Goal: Task Accomplishment & Management: Use online tool/utility

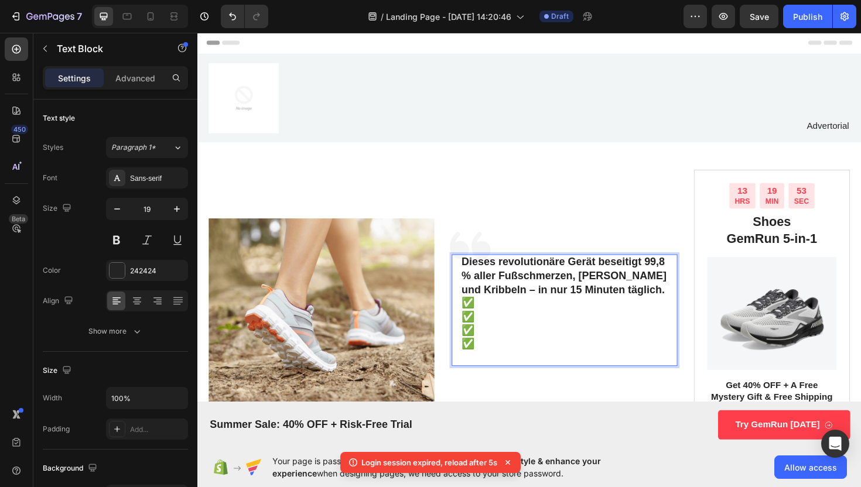
click at [493, 325] on p "✅" at bounding box center [586, 319] width 218 height 15
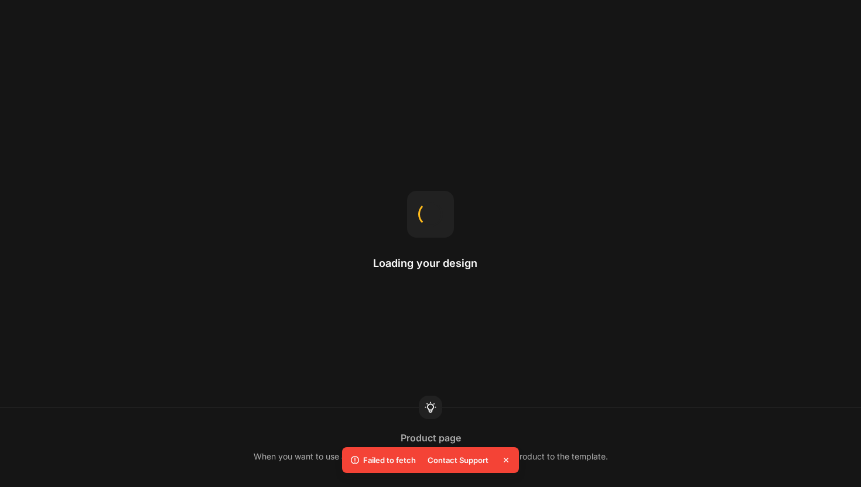
click at [49, 60] on div "Loading your design Product page When you want to use a product template for a …" at bounding box center [430, 243] width 861 height 487
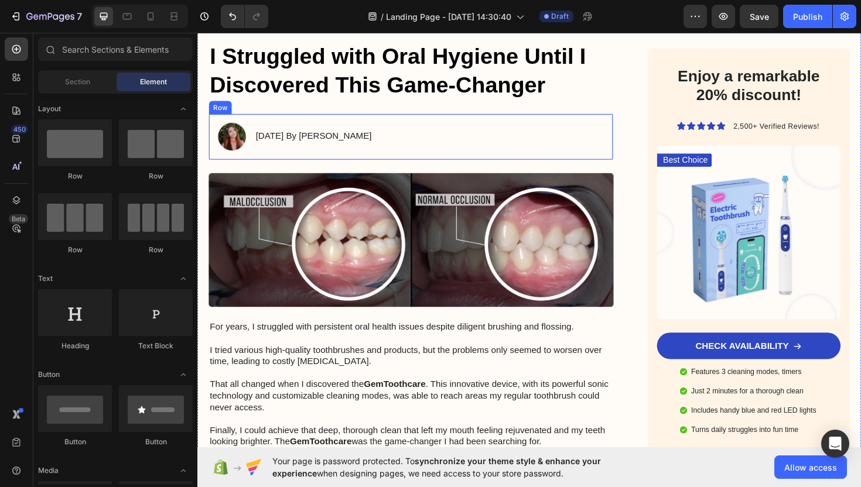
scroll to position [120, 0]
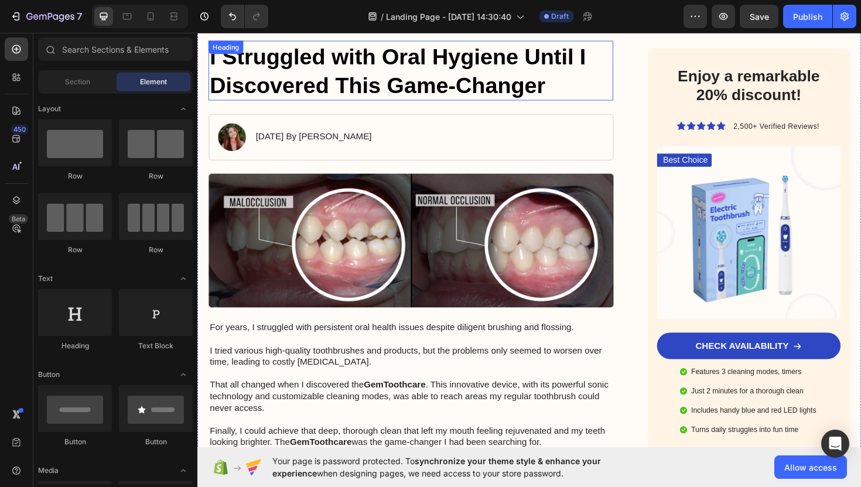
click at [386, 77] on h1 "I Struggled with Oral Hygiene Until I Discovered This Game-Changer" at bounding box center [423, 73] width 429 height 63
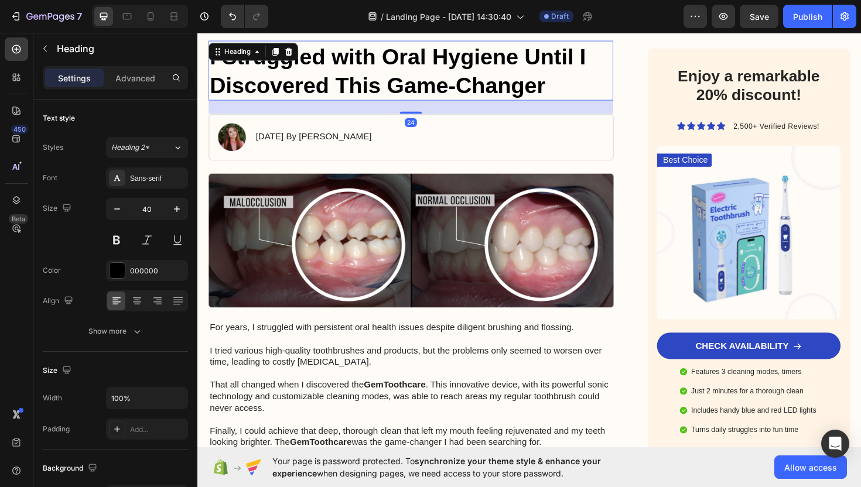
click at [386, 77] on h1 "I Struggled with Oral Hygiene Until I Discovered This Game-Changer" at bounding box center [423, 73] width 429 height 63
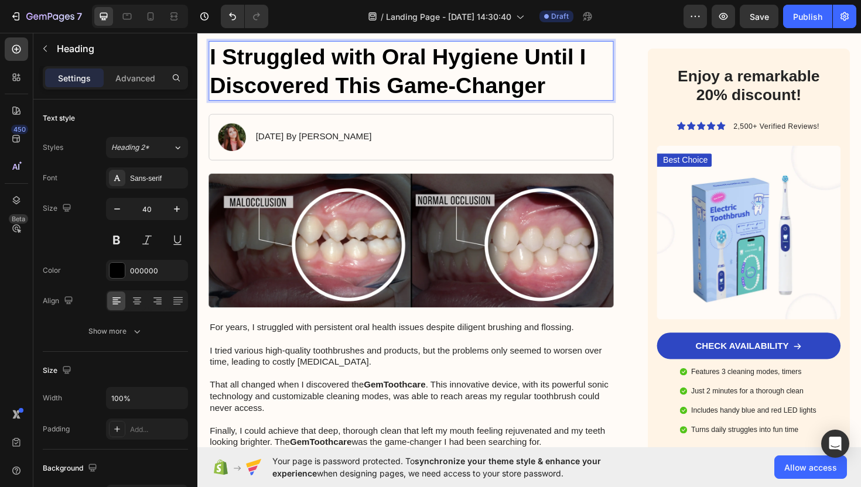
click at [586, 87] on p "I Struggled with Oral Hygiene Until I Discovered This Game-Changer" at bounding box center [423, 73] width 426 height 61
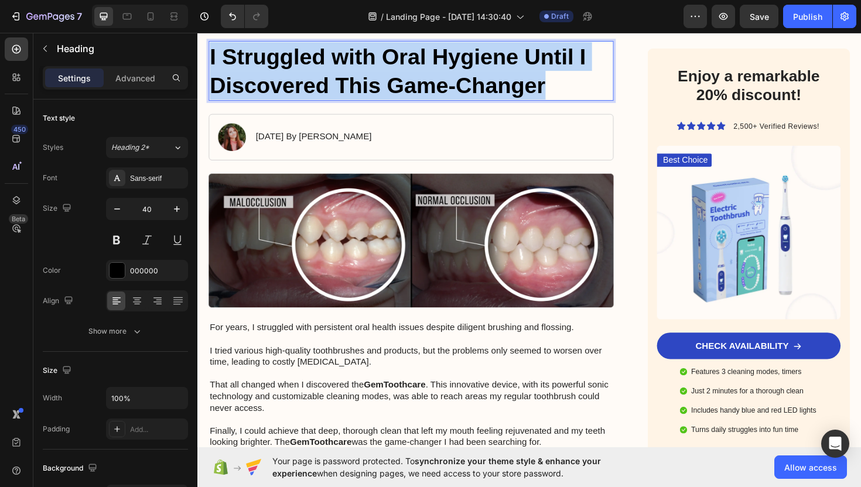
click at [586, 86] on p "I Struggled with Oral Hygiene Until I Discovered This Game-Changer" at bounding box center [423, 73] width 426 height 61
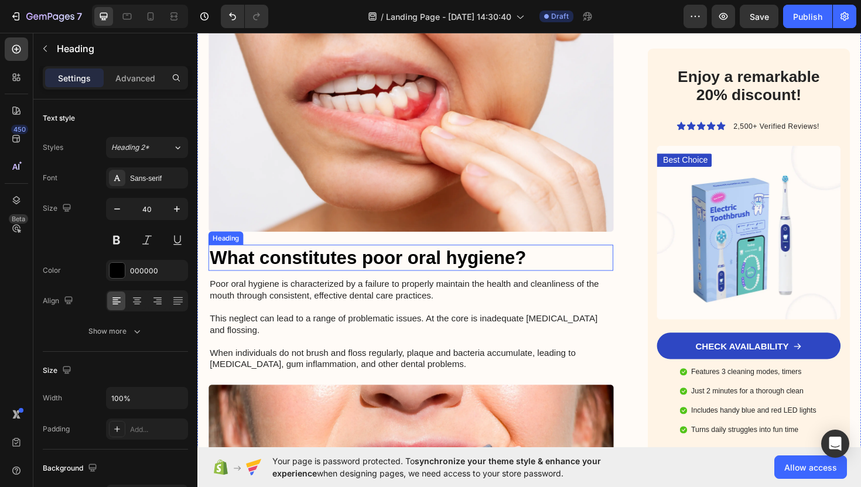
scroll to position [648, 0]
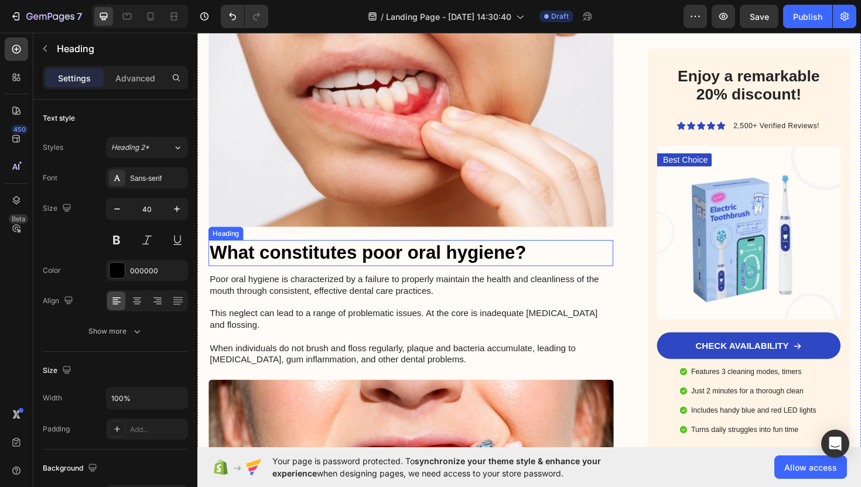
click at [370, 263] on h3 "What constitutes poor oral hygiene?" at bounding box center [423, 266] width 429 height 28
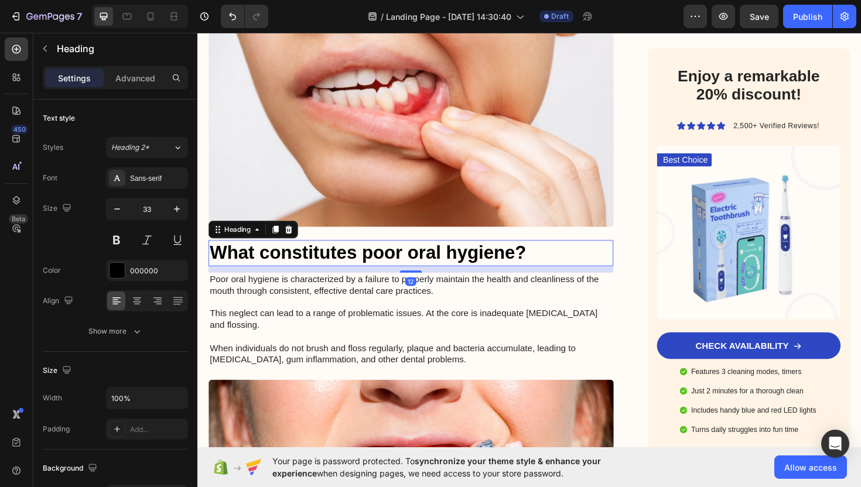
click at [383, 263] on h3 "What constitutes poor oral hygiene?" at bounding box center [423, 266] width 429 height 28
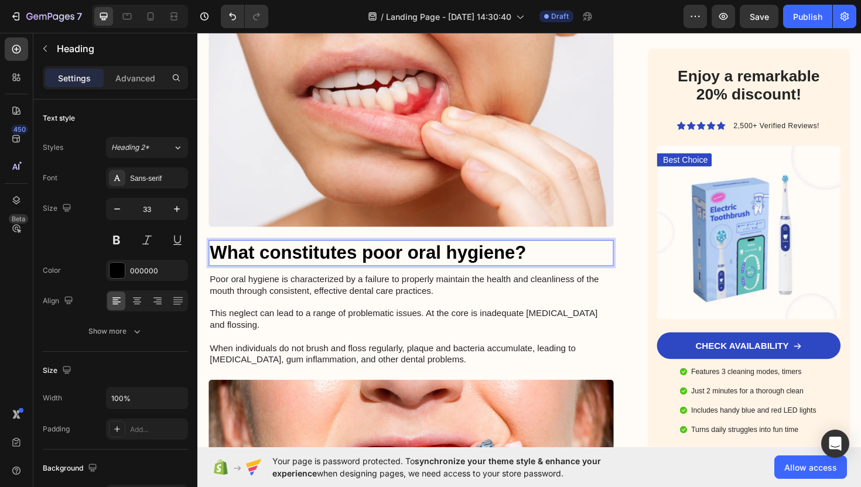
click at [383, 263] on p "What constitutes poor oral hygiene?" at bounding box center [423, 266] width 426 height 25
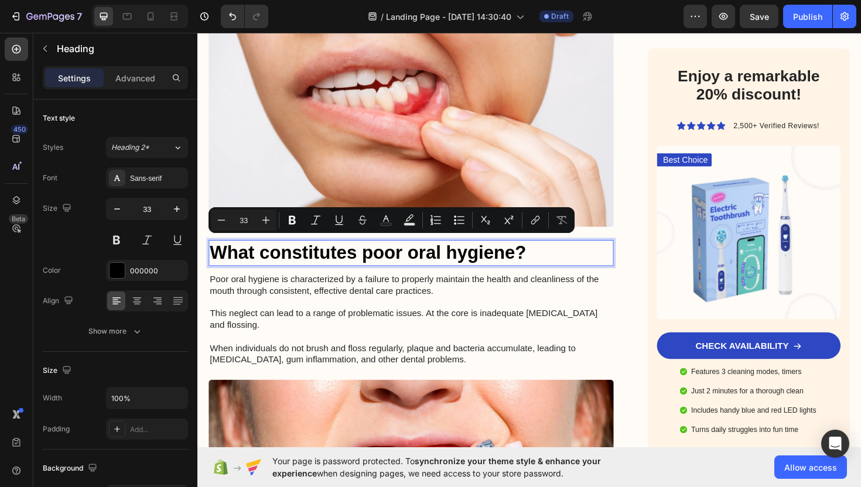
click at [383, 263] on p "What constitutes poor oral hygiene?" at bounding box center [423, 266] width 426 height 25
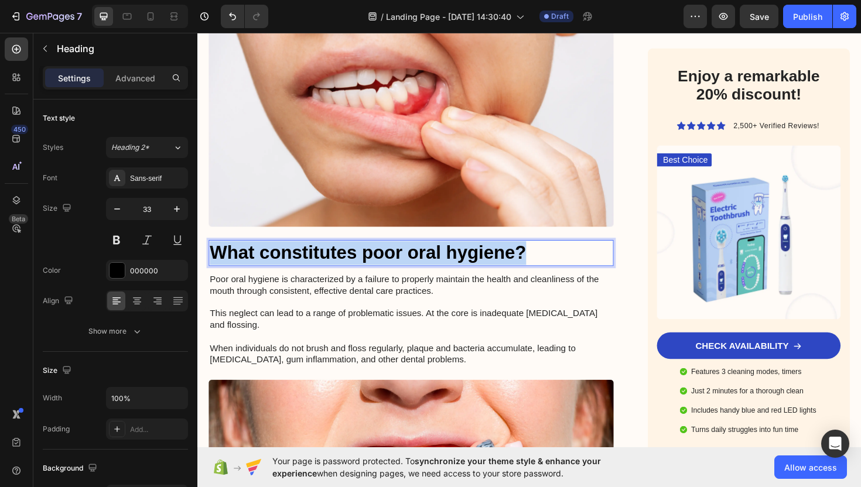
click at [383, 263] on p "What constitutes poor oral hygiene?" at bounding box center [423, 266] width 426 height 25
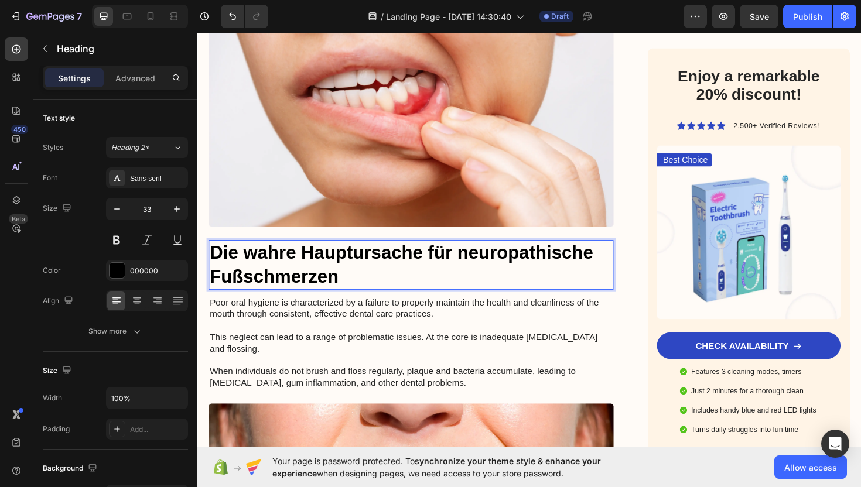
click at [501, 264] on p "Die wahre Hauptursache für neuropathische Fußschmerzen" at bounding box center [423, 279] width 426 height 50
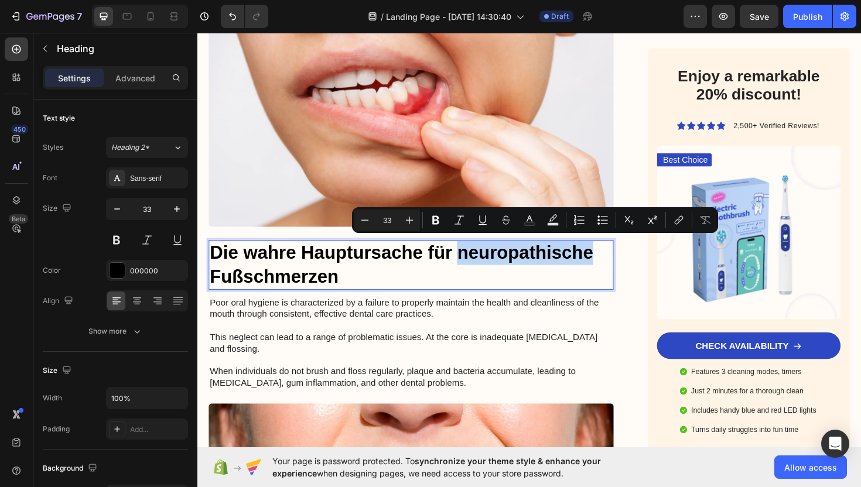
copy p "neuropathische"
click at [454, 287] on p "Die wahre Hauptursache für neuropathische Fußschmerzen" at bounding box center [423, 279] width 426 height 50
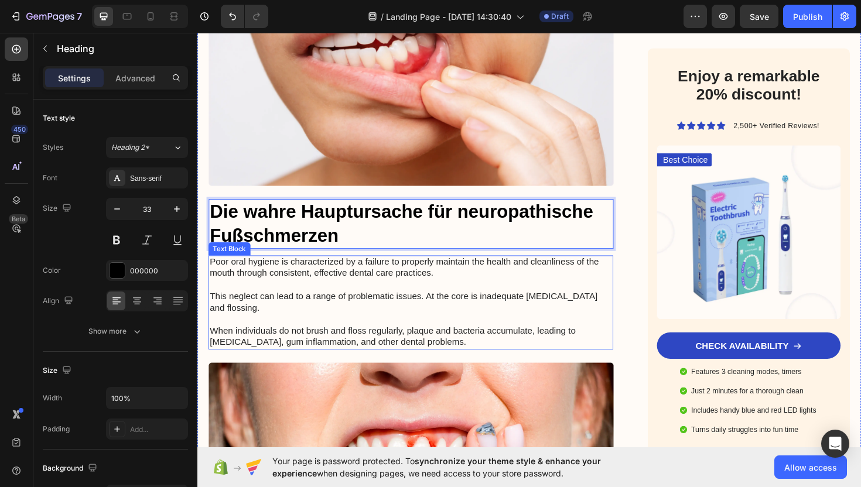
scroll to position [707, 0]
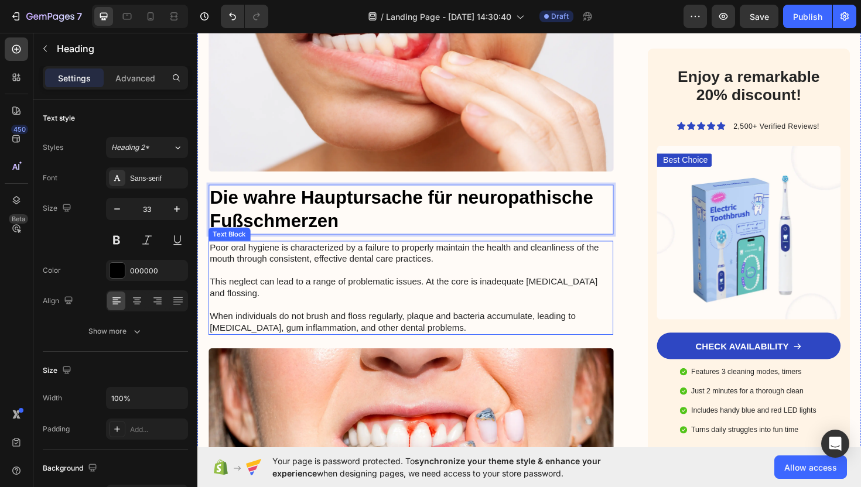
click at [367, 270] on p "Poor oral hygiene is characterized by a failure to properly maintain the health…" at bounding box center [423, 303] width 426 height 97
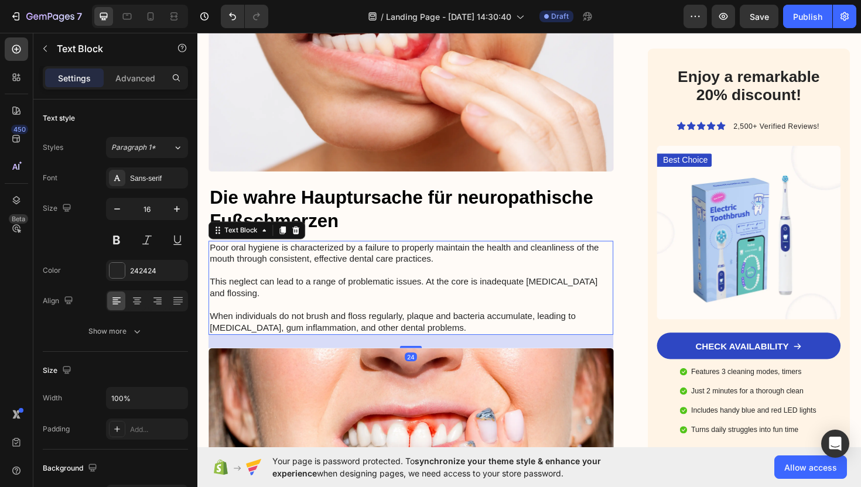
click at [367, 270] on p "Poor oral hygiene is characterized by a failure to properly maintain the health…" at bounding box center [423, 303] width 426 height 97
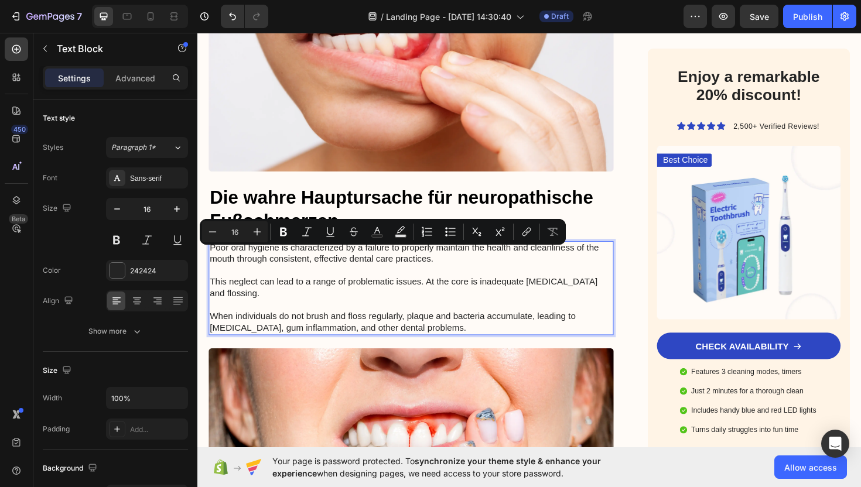
click at [448, 339] on p "Poor oral hygiene is characterized by a failure to properly maintain the health…" at bounding box center [423, 303] width 426 height 97
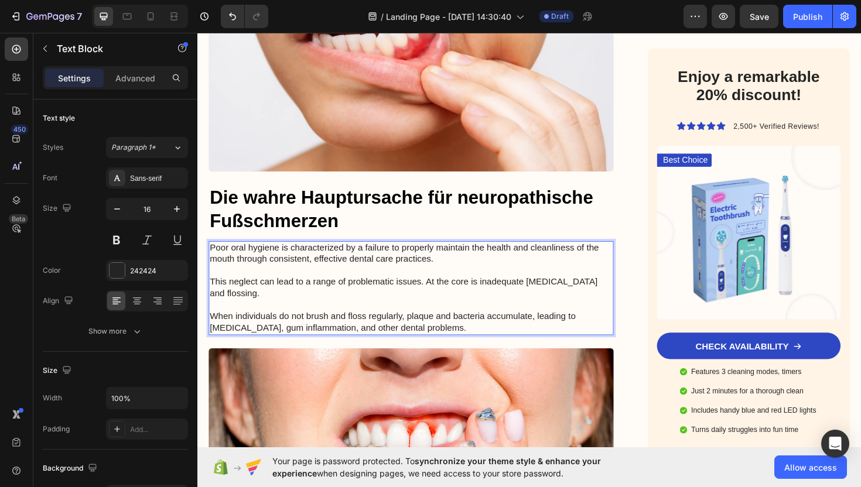
click at [448, 339] on p "Poor oral hygiene is characterized by a failure to properly maintain the health…" at bounding box center [423, 303] width 426 height 97
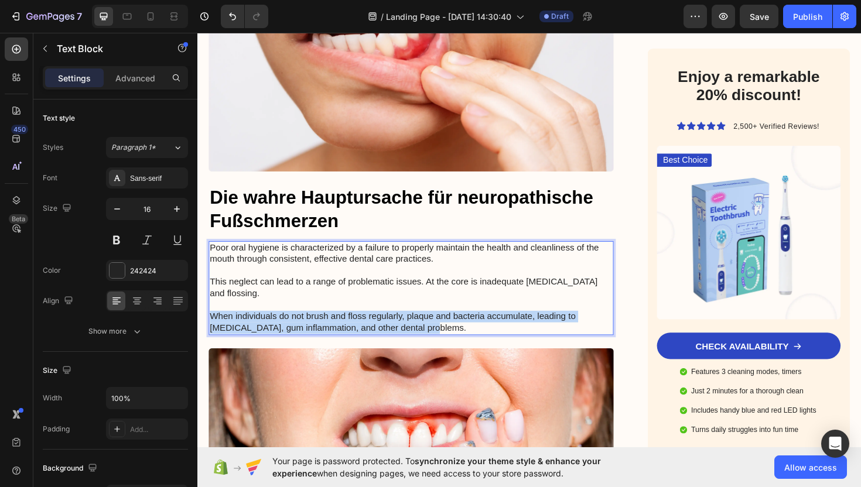
click at [448, 339] on p "Poor oral hygiene is characterized by a failure to properly maintain the health…" at bounding box center [423, 303] width 426 height 97
click at [450, 339] on p "Poor oral hygiene is characterized by a failure to properly maintain the health…" at bounding box center [423, 303] width 426 height 97
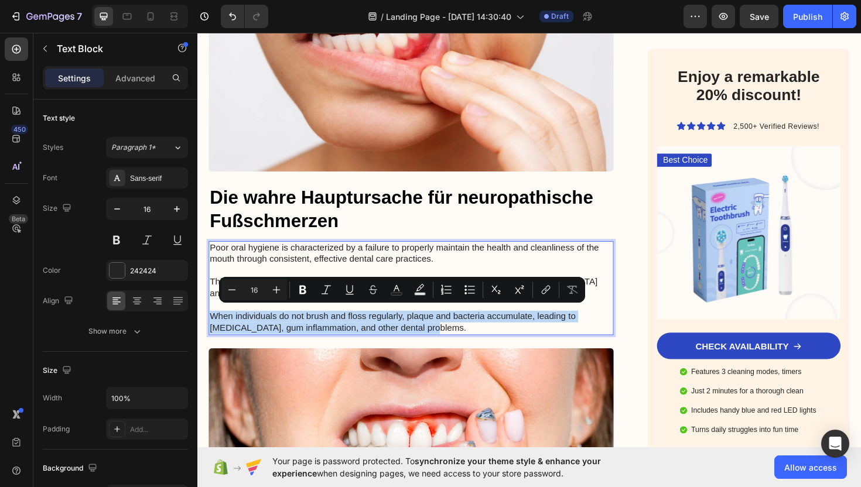
click at [446, 340] on p "Poor oral hygiene is characterized by a failure to properly maintain the health…" at bounding box center [423, 303] width 426 height 97
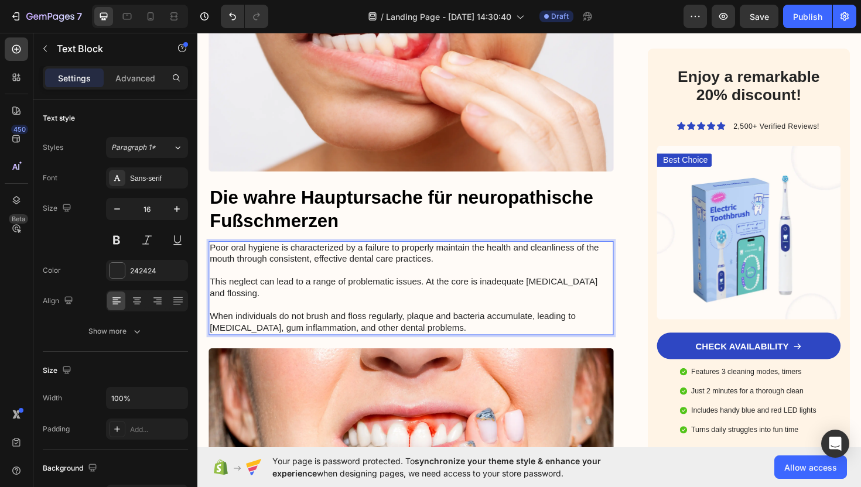
click at [446, 341] on p "Poor oral hygiene is characterized by a failure to properly maintain the health…" at bounding box center [423, 303] width 426 height 97
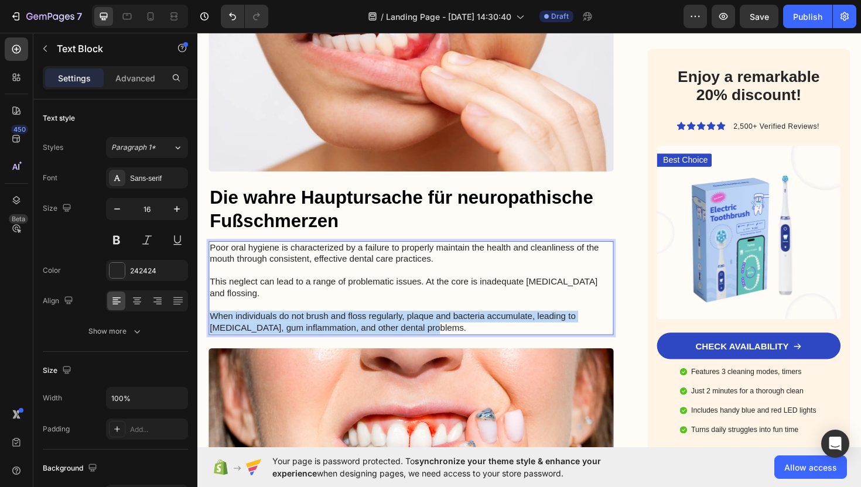
click at [446, 341] on p "Poor oral hygiene is characterized by a failure to properly maintain the health…" at bounding box center [423, 303] width 426 height 97
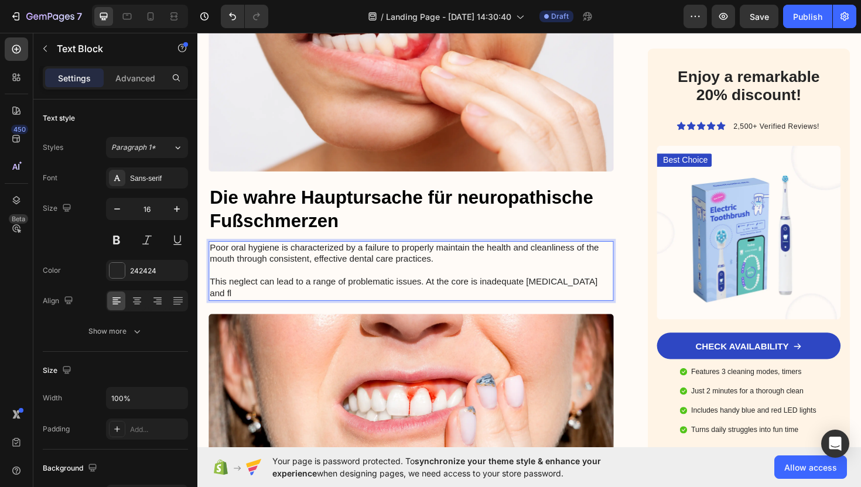
click at [511, 287] on p "Poor oral hygiene is characterized by a failure to properly maintain the health…" at bounding box center [423, 285] width 426 height 61
click at [511, 286] on p "Poor oral hygiene is characterized by a failure to properly maintain the health…" at bounding box center [423, 285] width 426 height 61
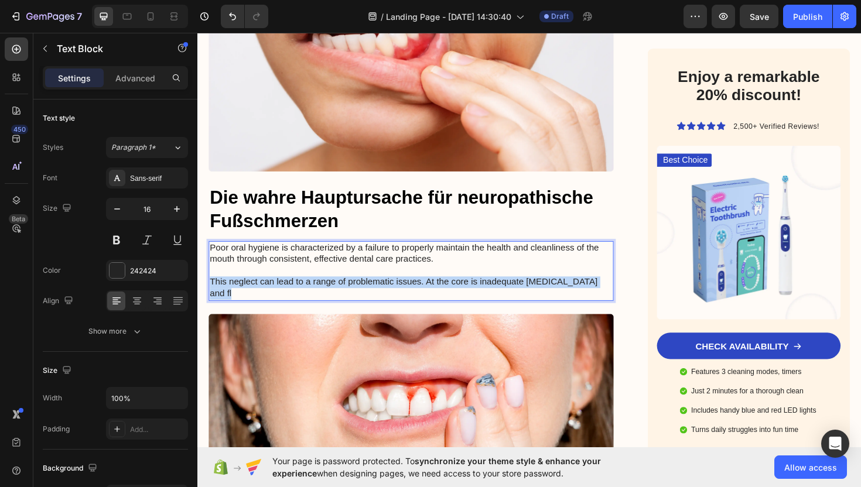
click at [511, 286] on p "Poor oral hygiene is characterized by a failure to properly maintain the health…" at bounding box center [423, 285] width 426 height 61
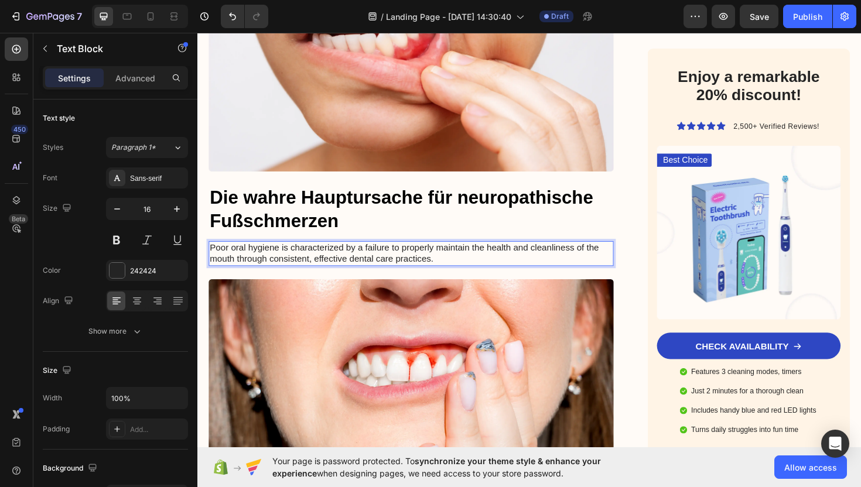
click at [442, 269] on p "Poor oral hygiene is characterized by a failure to properly maintain the health…" at bounding box center [423, 267] width 426 height 25
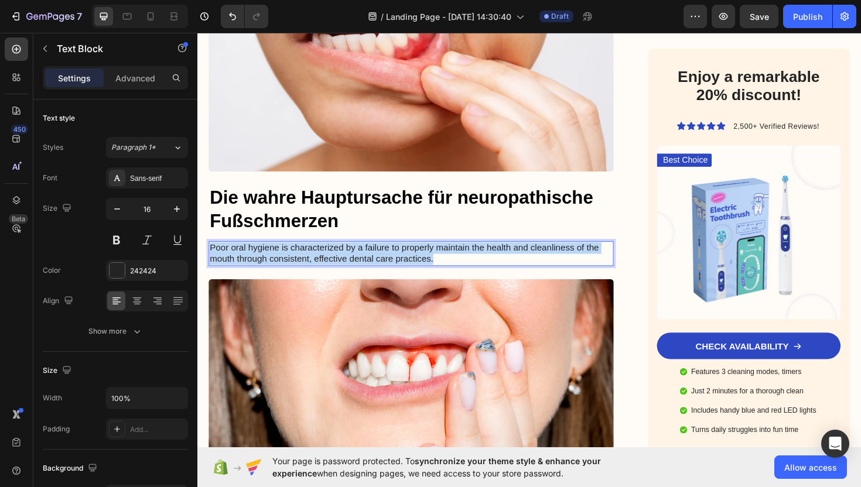
click at [442, 269] on p "Poor oral hygiene is characterized by a failure to properly maintain the health…" at bounding box center [423, 267] width 426 height 25
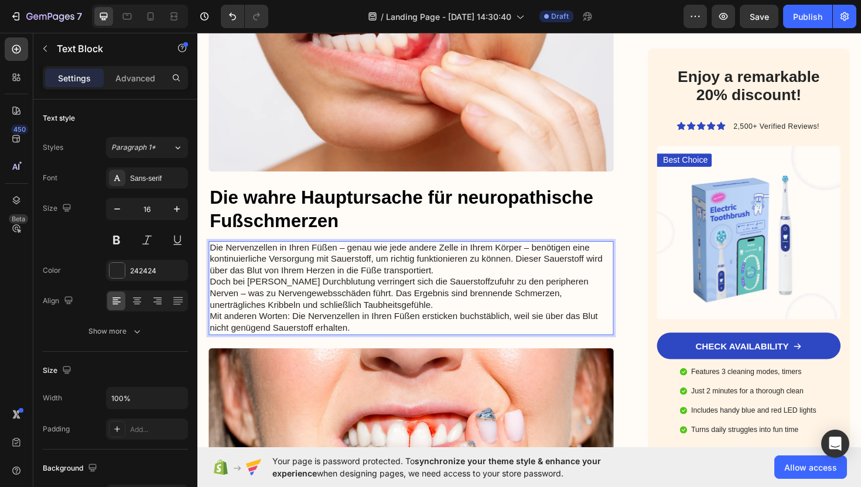
click at [449, 280] on p "Die Nervenzellen in Ihren Füßen – genau wie jede andere Zelle in Ihrem Körper –…" at bounding box center [423, 273] width 426 height 36
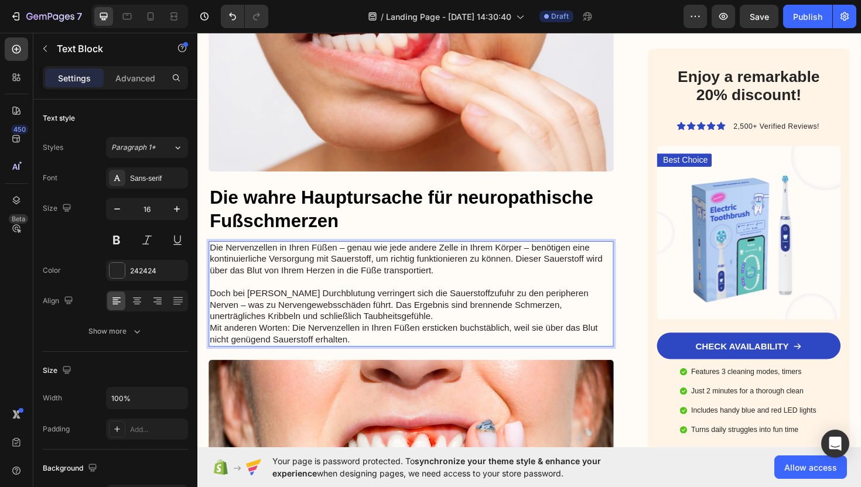
click at [393, 331] on p "Doch bei [PERSON_NAME] Durchblutung verringert sich die Sauerstoffzufuhr zu den…" at bounding box center [423, 321] width 426 height 36
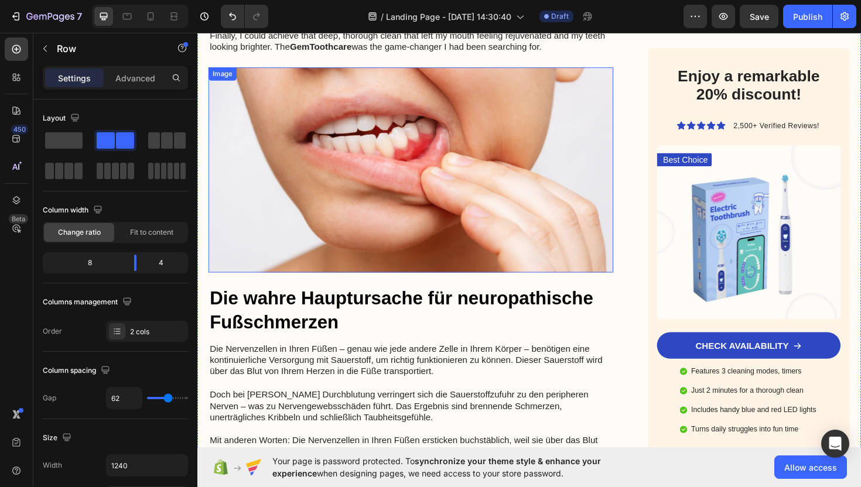
scroll to position [598, 0]
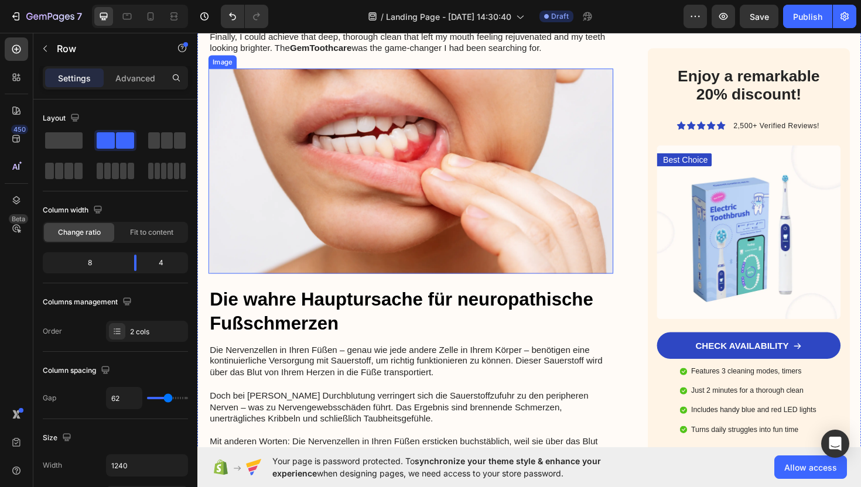
click at [383, 177] on img at bounding box center [423, 179] width 429 height 217
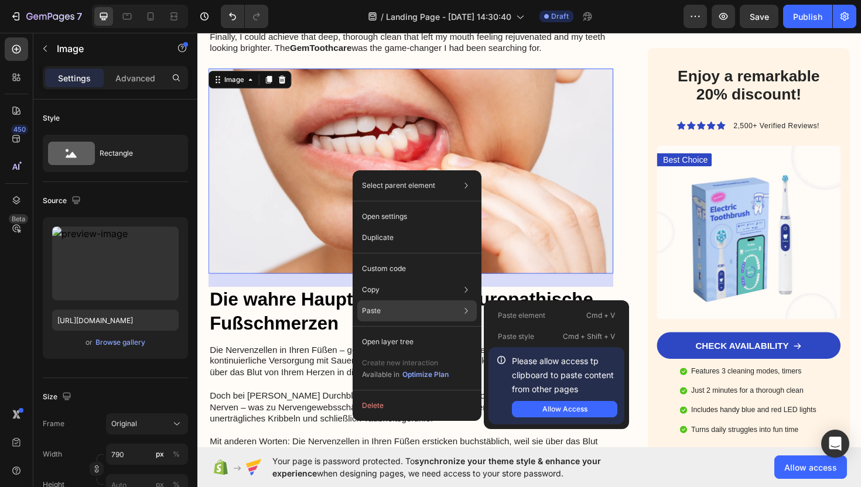
click at [411, 331] on div "Paste Paste element Cmd + V Paste style Cmd + Shift + V Please allow access tp …" at bounding box center [416, 341] width 119 height 21
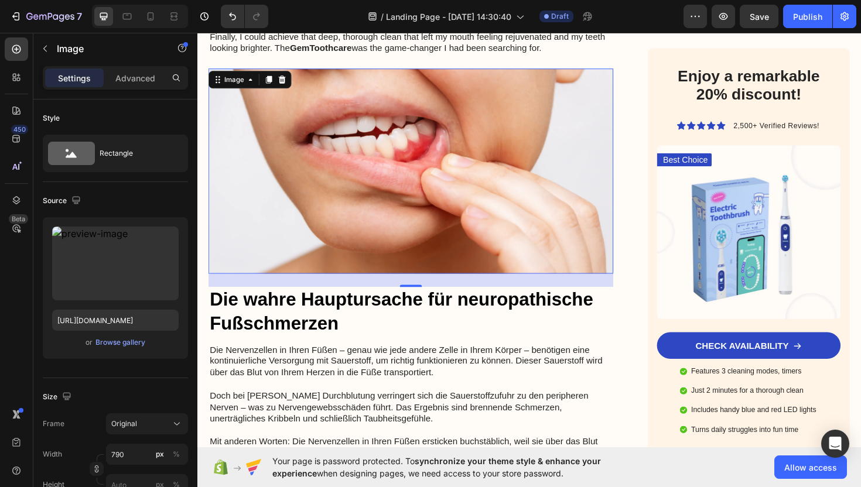
click at [410, 108] on img at bounding box center [423, 179] width 429 height 217
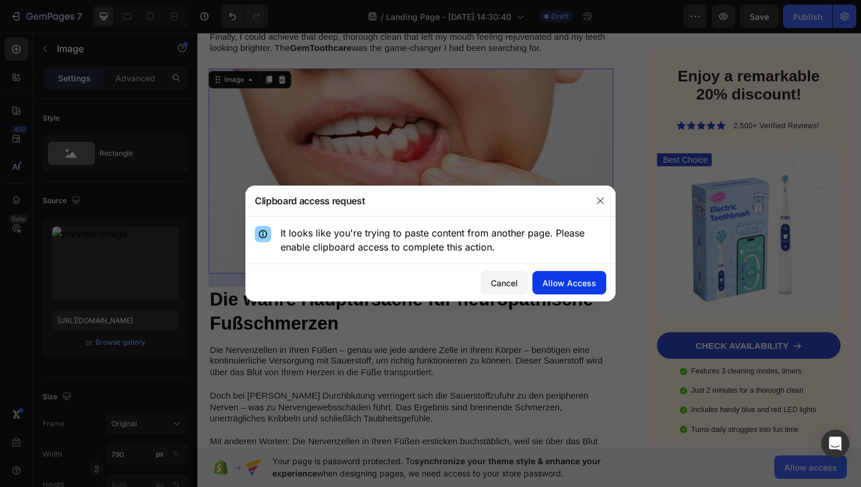
click at [561, 283] on div "Allow Access" at bounding box center [569, 283] width 54 height 12
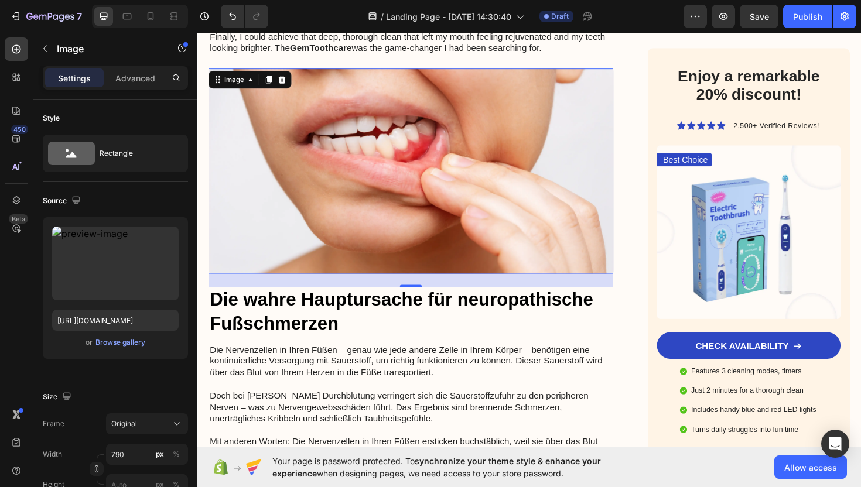
click at [402, 157] on img at bounding box center [423, 179] width 429 height 217
click at [477, 198] on img at bounding box center [423, 179] width 429 height 217
click at [289, 85] on icon at bounding box center [286, 82] width 9 height 9
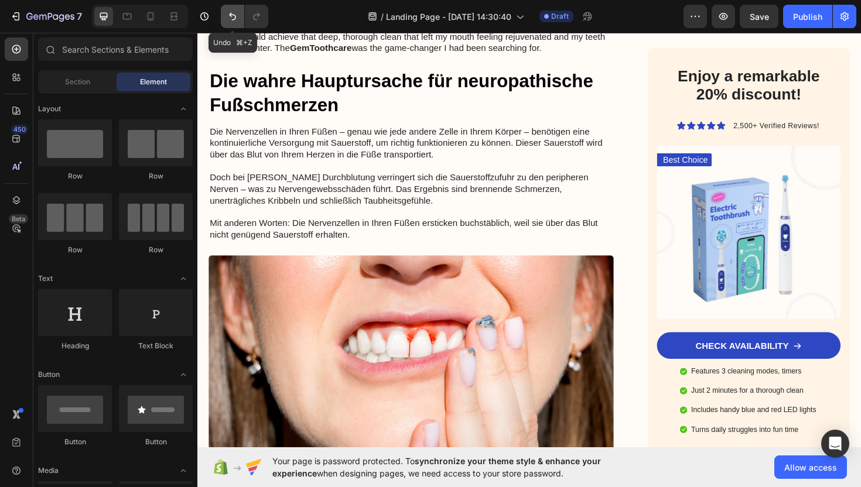
click at [235, 22] on button "Undo/Redo" at bounding box center [232, 16] width 23 height 23
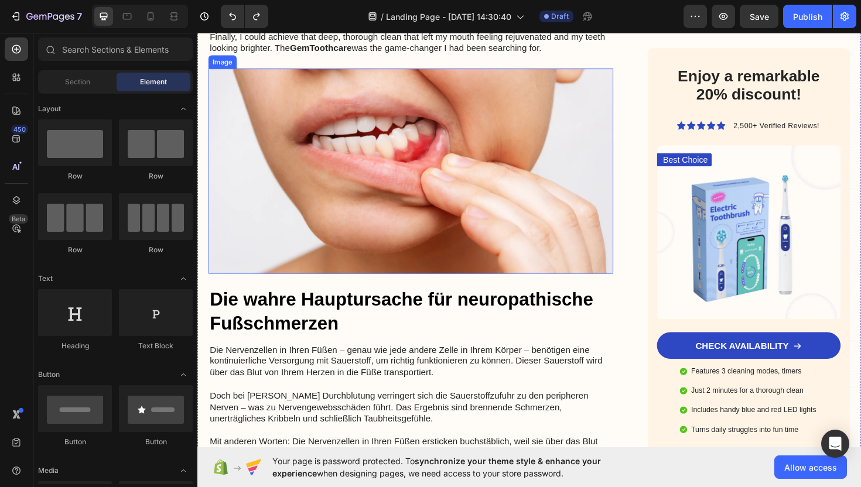
click at [359, 189] on img at bounding box center [423, 179] width 429 height 217
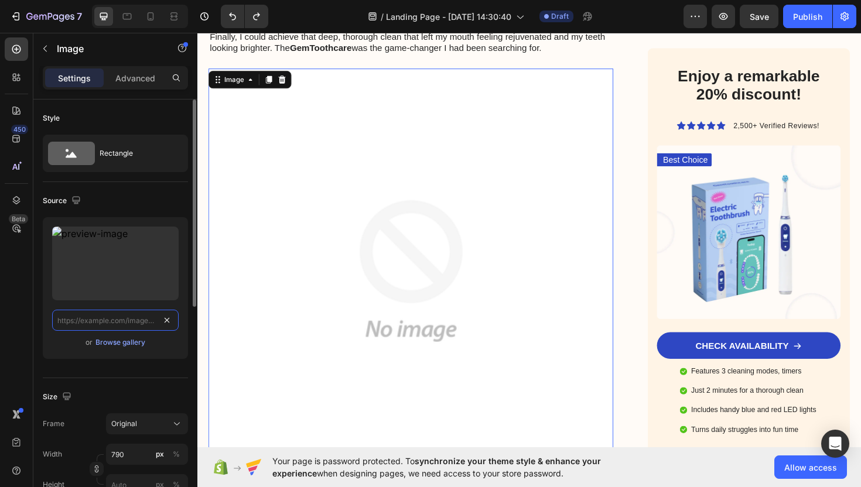
scroll to position [0, 0]
click at [155, 326] on input "text" at bounding box center [115, 320] width 126 height 21
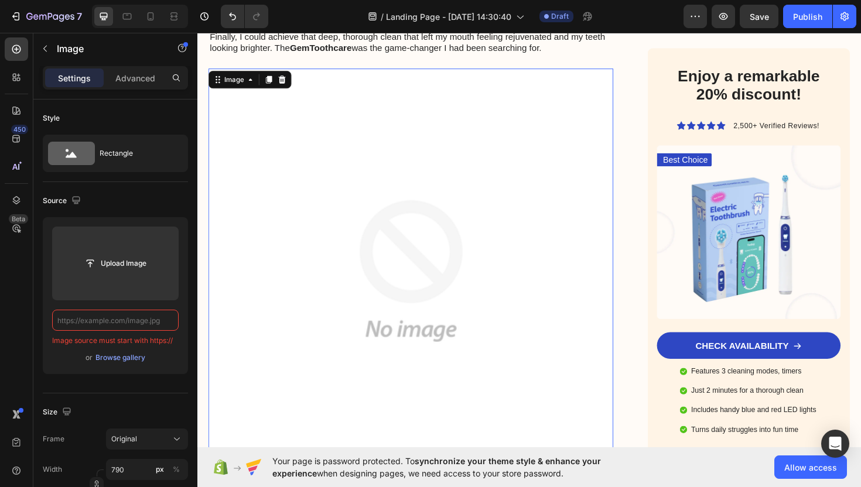
click at [411, 299] on img at bounding box center [423, 285] width 429 height 429
click at [270, 81] on icon at bounding box center [272, 82] width 9 height 9
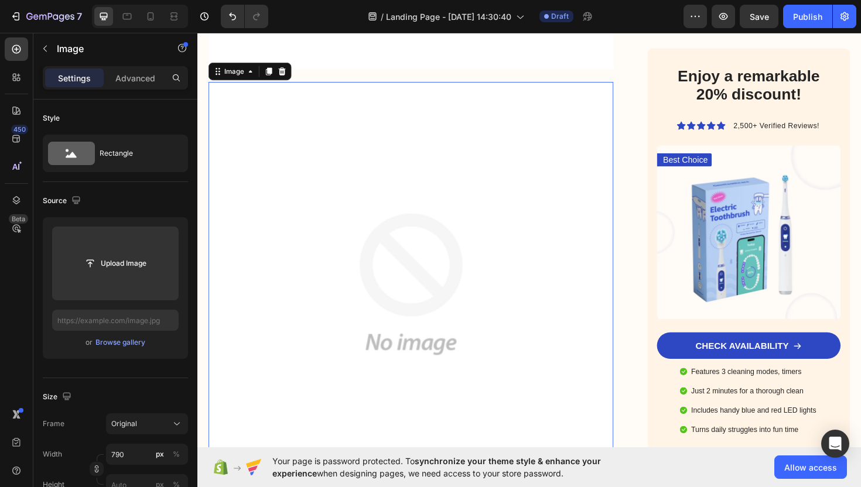
scroll to position [1022, 0]
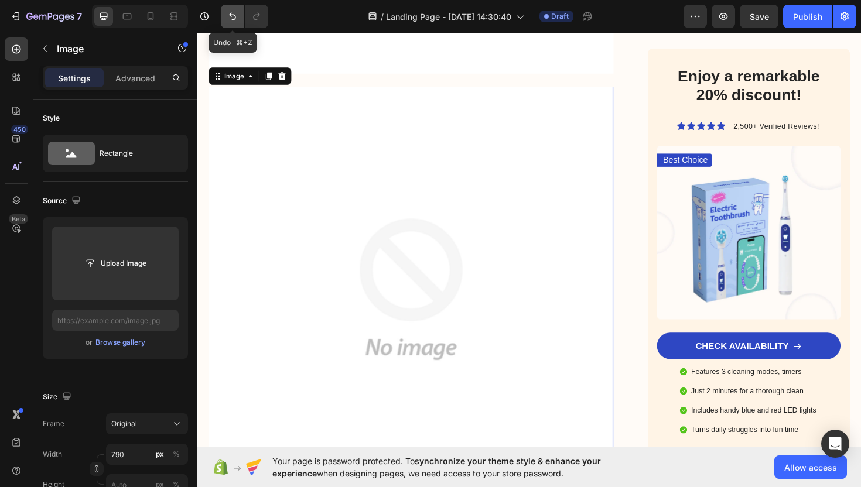
click at [232, 17] on icon "Undo/Redo" at bounding box center [233, 17] width 12 height 12
